Goal: Task Accomplishment & Management: Manage account settings

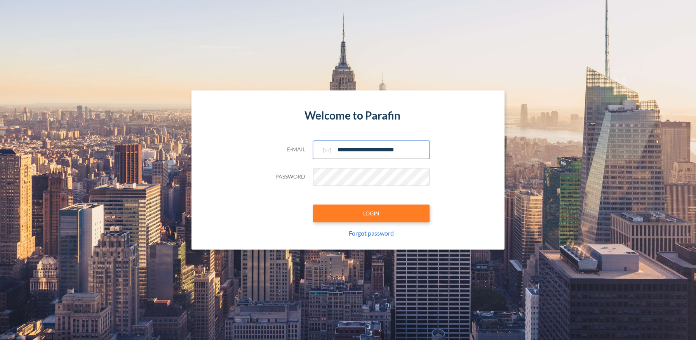
type input "**********"
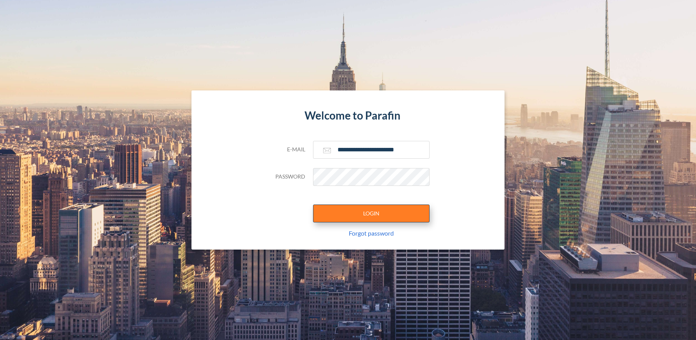
click at [371, 213] on button "LOGIN" at bounding box center [371, 214] width 117 height 18
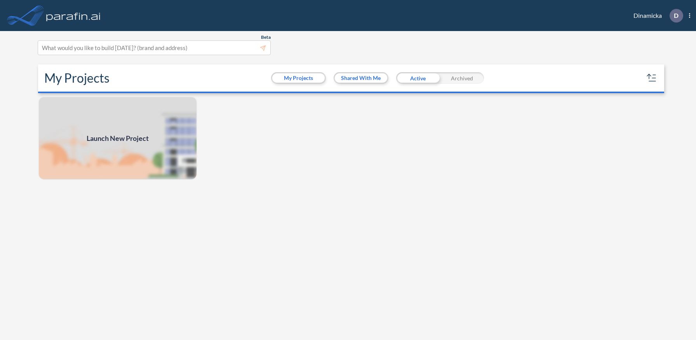
scroll to position [2, 0]
